Goal: Answer question/provide support: Share knowledge or assist other users

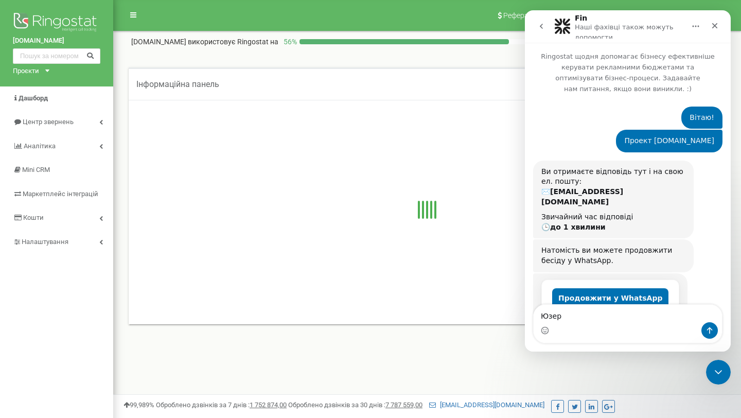
scroll to position [29, 0]
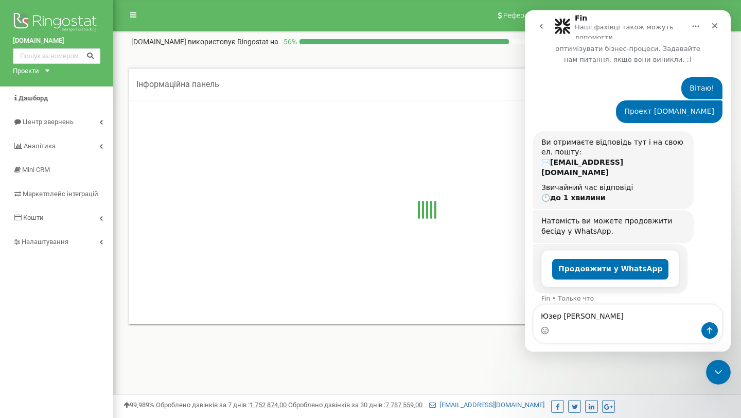
type textarea "Юзер [PERSON_NAME]"
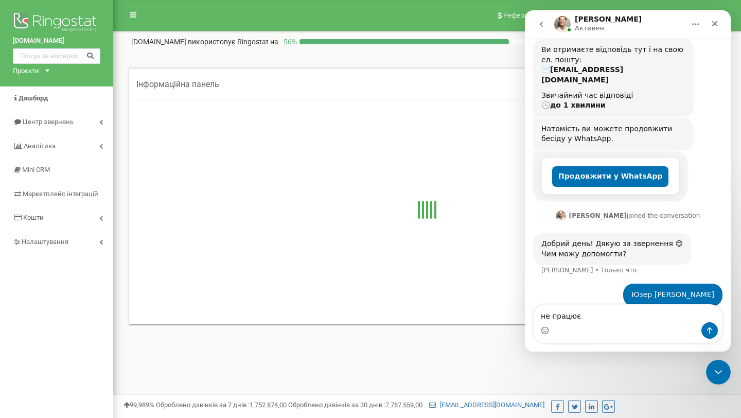
scroll to position [120, 0]
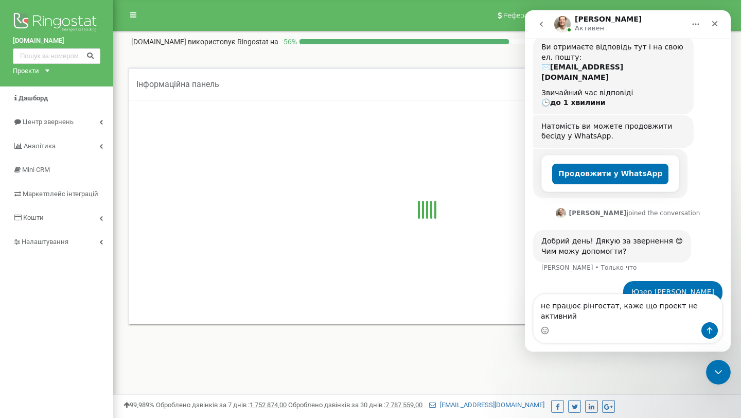
type textarea "не працює рінгостат, каже що проект не активний"
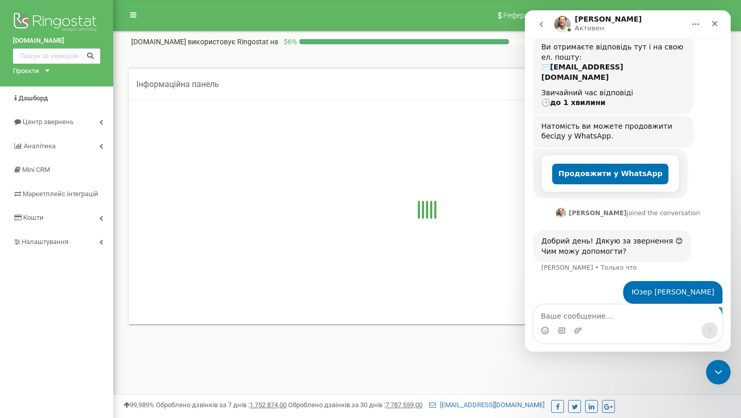
scroll to position [153, 0]
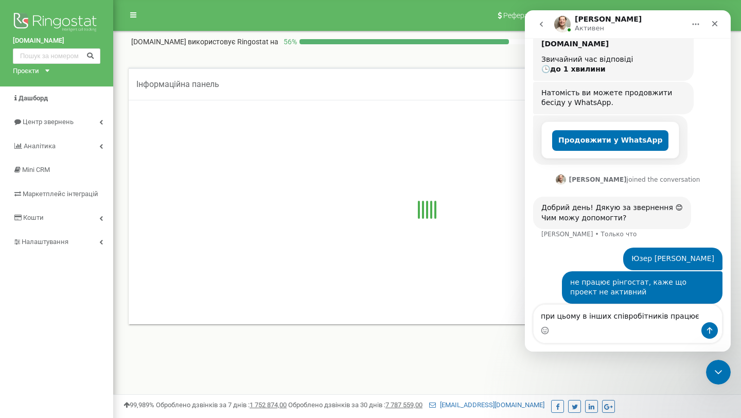
type textarea "при цьому в інших співробітників працює"
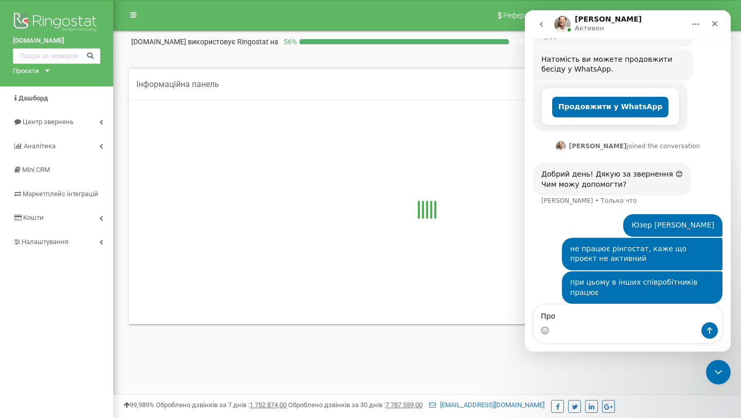
scroll to position [226, 0]
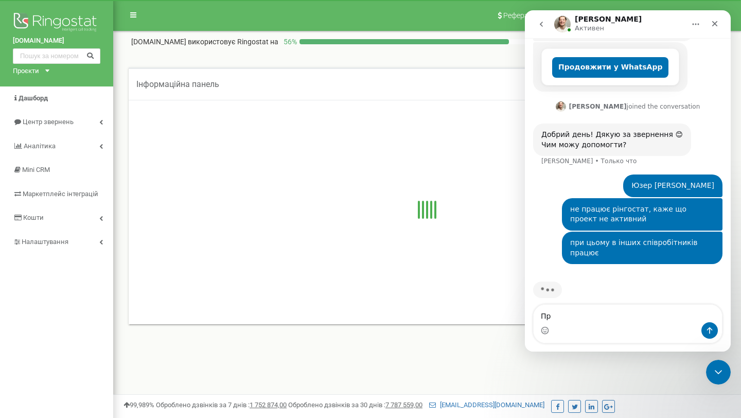
type textarea "П"
type textarea "на диво, все працює)"
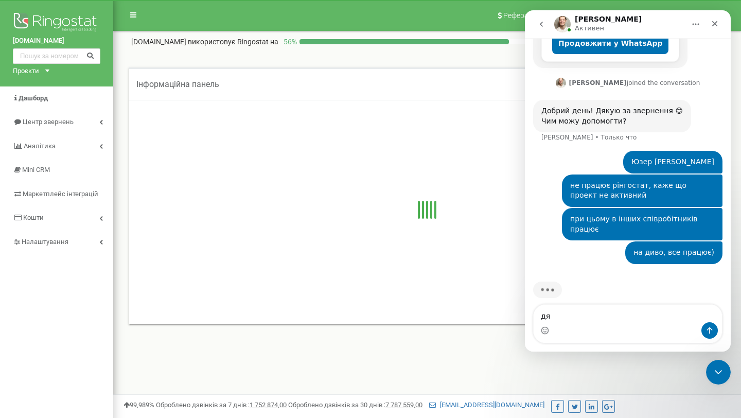
type textarea "д"
type textarea "вибачте"
type textarea "дякую за допомог"
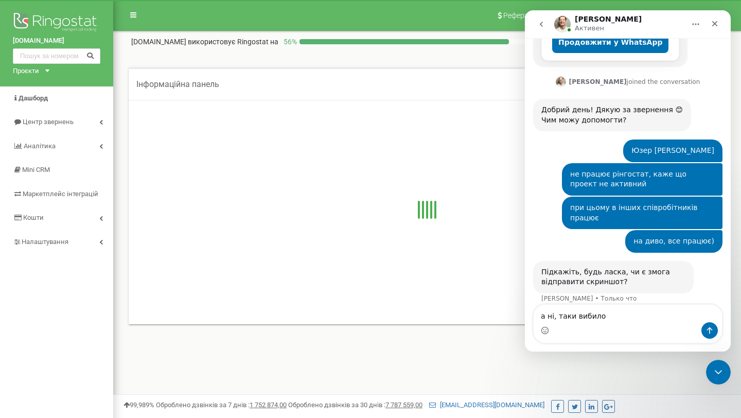
type textarea "а ні, таки вибило"
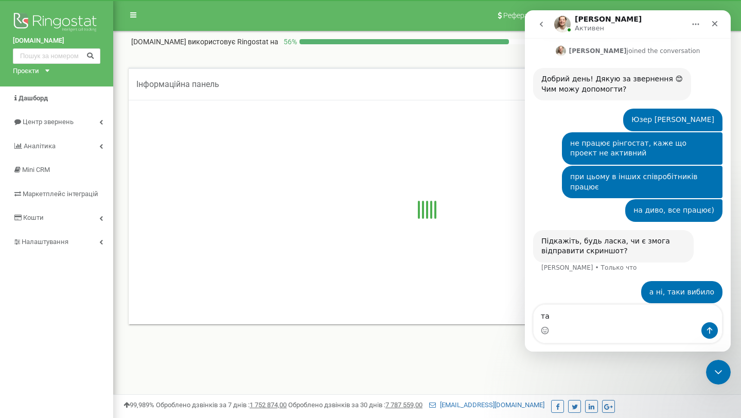
type textarea "так"
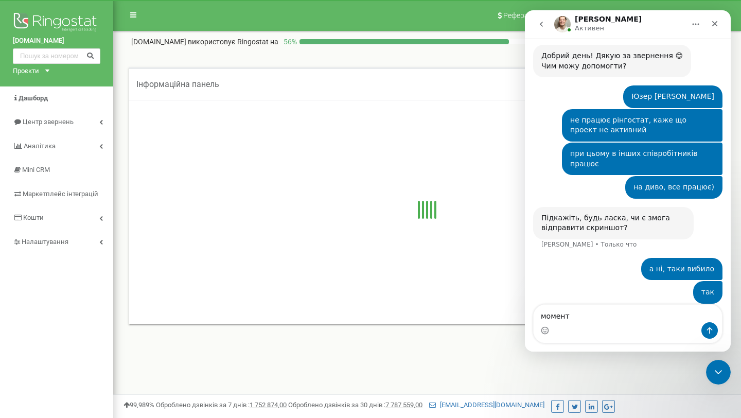
type textarea "момент"
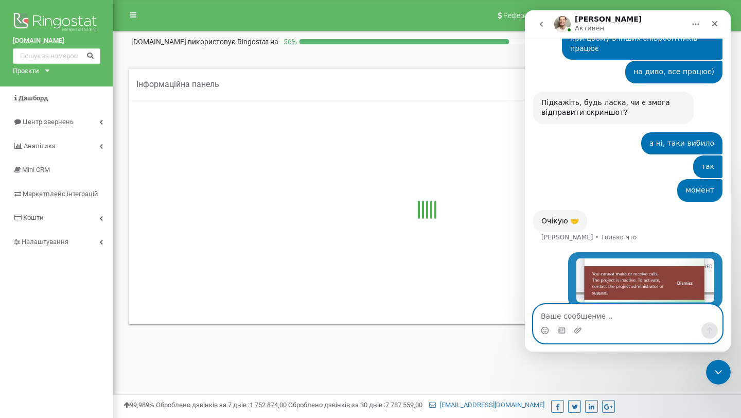
scroll to position [424, 0]
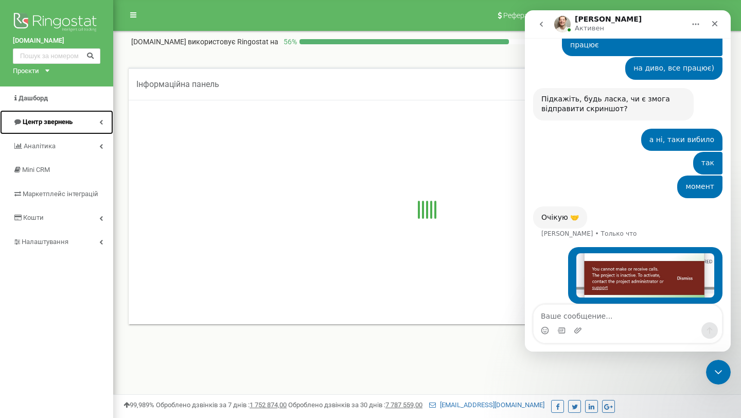
click at [40, 120] on span "Центр звернень" at bounding box center [48, 122] width 50 height 8
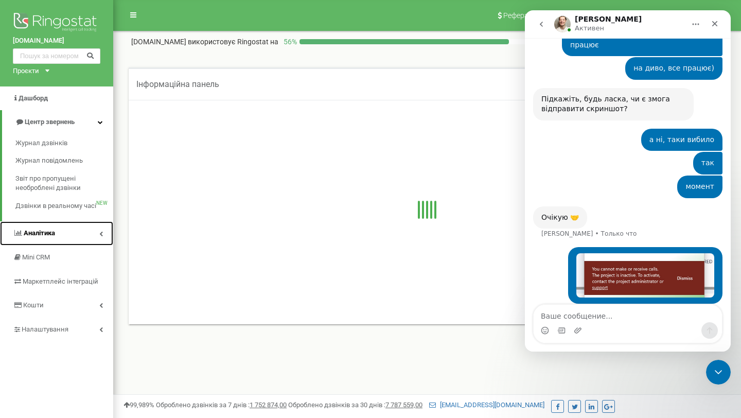
click at [36, 240] on link "Аналiтика" at bounding box center [56, 233] width 113 height 24
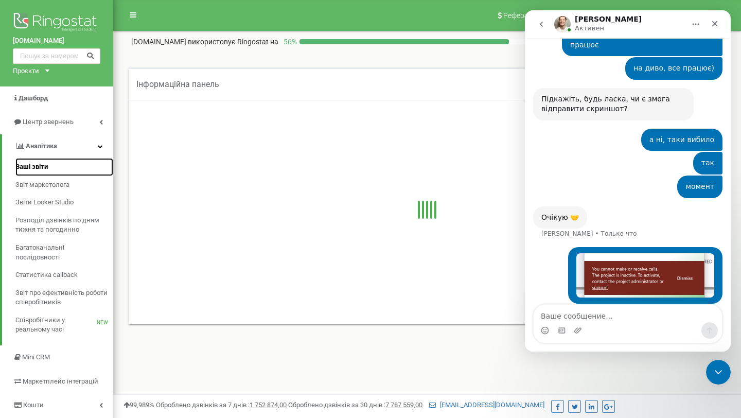
click at [37, 168] on span "Ваші звіти" at bounding box center [31, 167] width 32 height 10
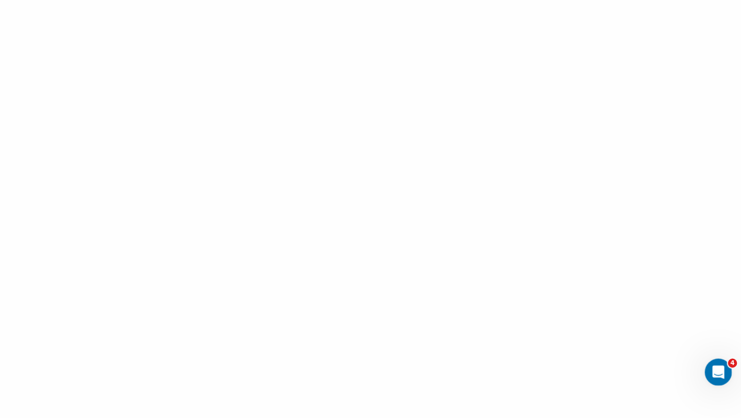
click at [724, 364] on div "Открыть службу сообщений Intercom" at bounding box center [717, 370] width 34 height 34
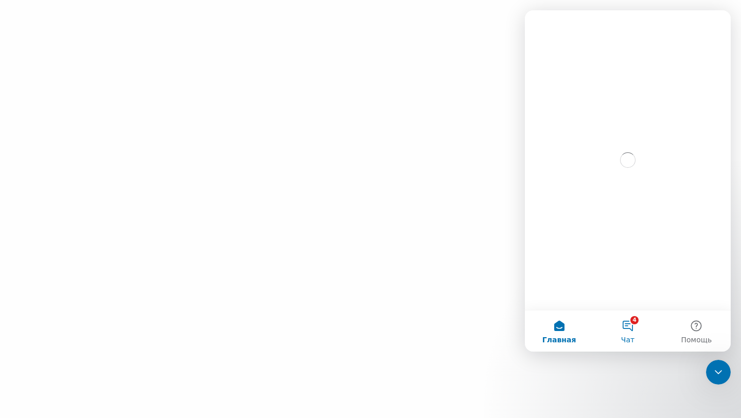
click at [631, 325] on button "4 Чат" at bounding box center [627, 330] width 68 height 41
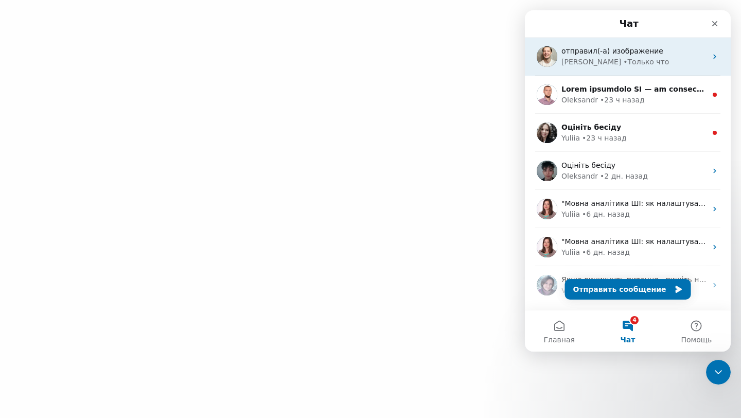
click at [656, 61] on div "Vladyslav • Только что" at bounding box center [633, 62] width 145 height 11
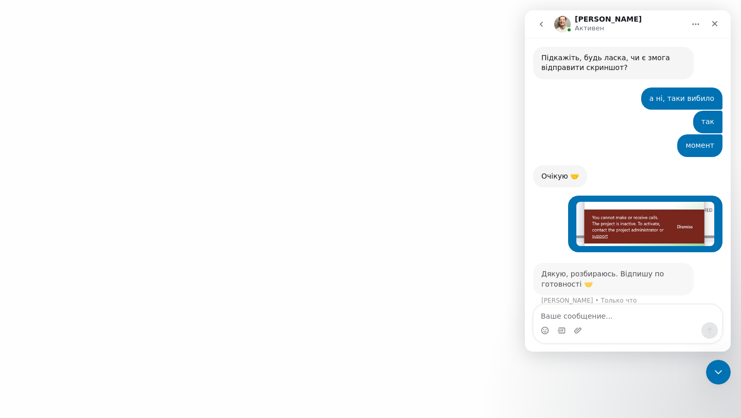
scroll to position [465, 0]
type textarea "дякую"
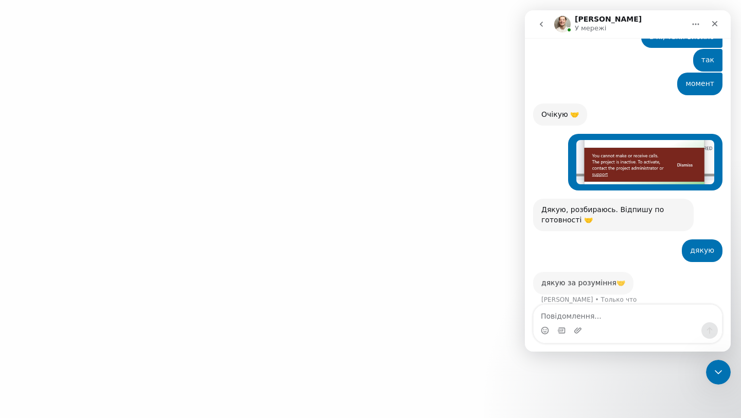
scroll to position [526, 0]
